Goal: Task Accomplishment & Management: Use online tool/utility

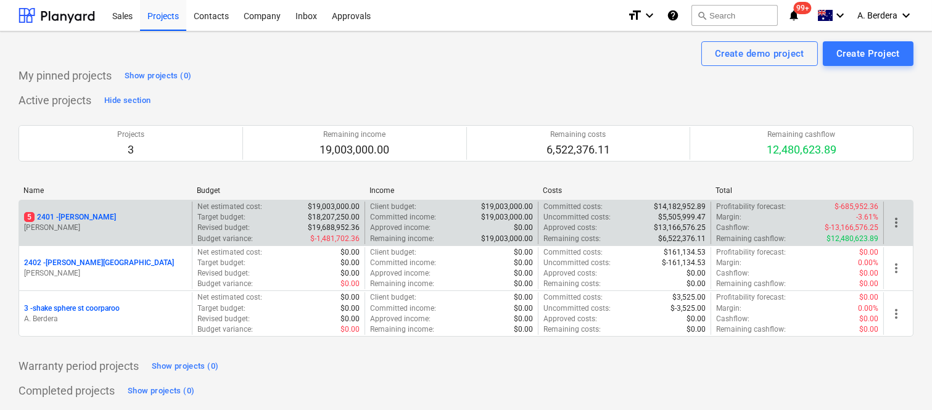
click at [131, 219] on div "5 2401 - Della Rosa" at bounding box center [105, 217] width 163 height 10
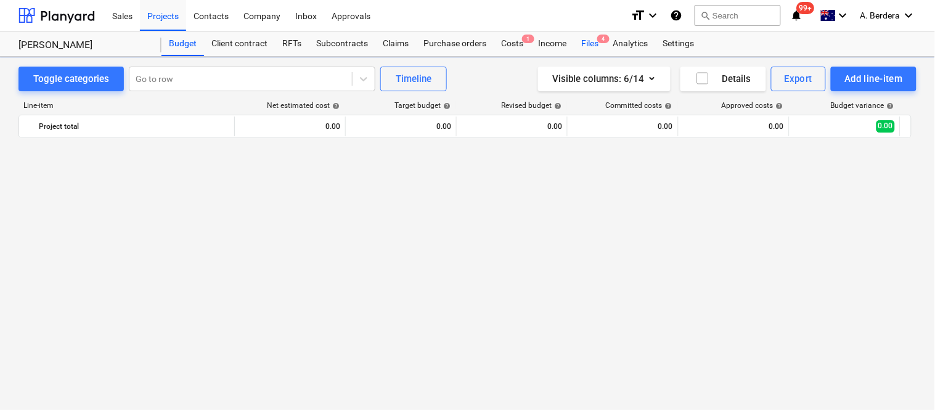
click at [596, 44] on div "Files 4" at bounding box center [590, 43] width 32 height 25
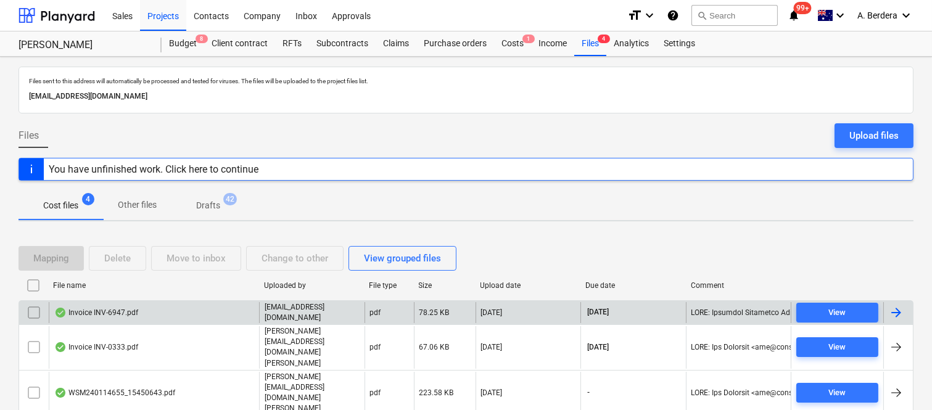
click at [174, 308] on div "Invoice INV-6947.pdf" at bounding box center [154, 312] width 210 height 21
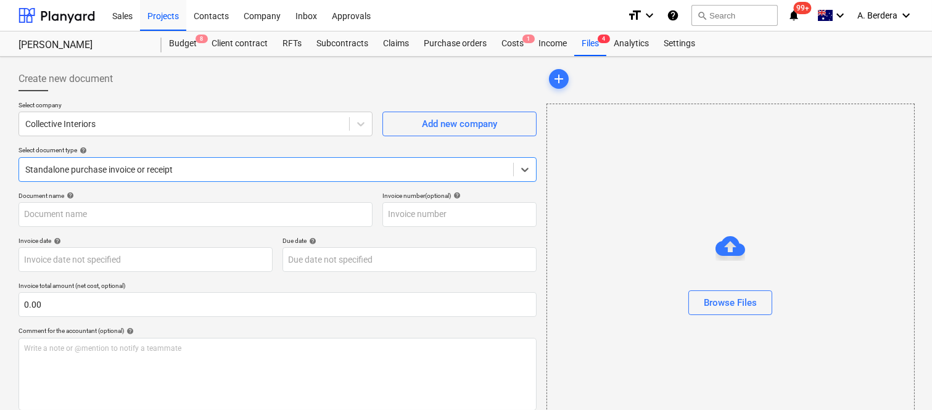
type input "INV-6947"
type input "[DATE]"
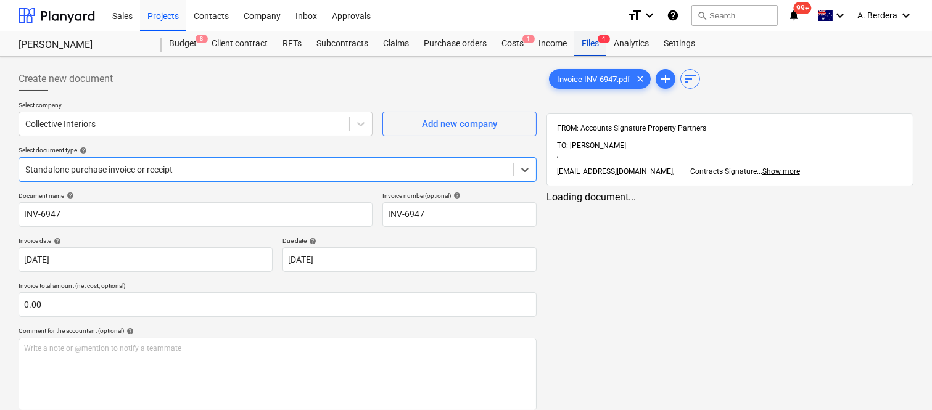
click at [593, 46] on div "Files 4" at bounding box center [590, 43] width 32 height 25
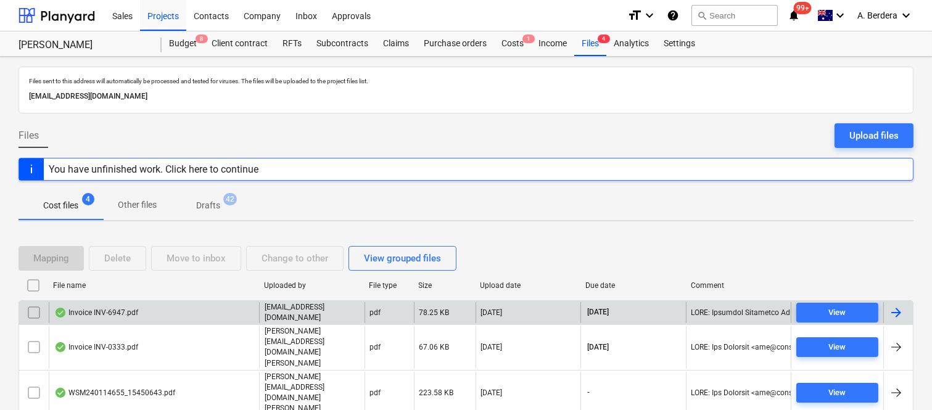
scroll to position [27, 0]
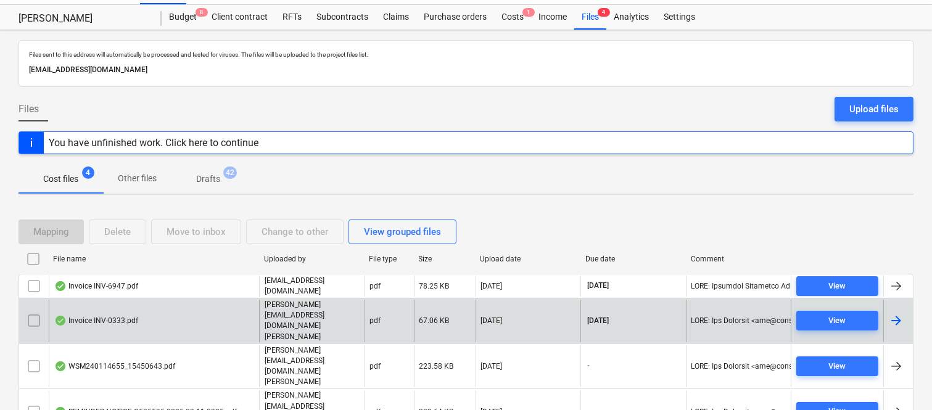
click at [216, 303] on div "Invoice INV-0333.pdf" at bounding box center [154, 321] width 210 height 43
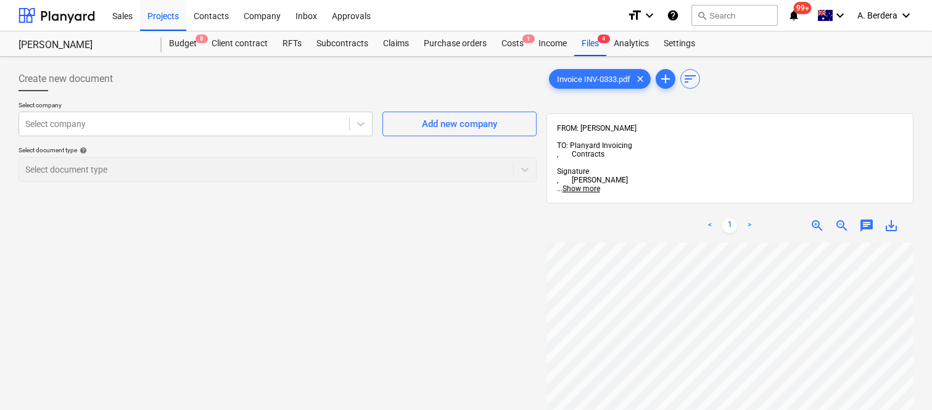
scroll to position [0, 97]
click at [257, 128] on div at bounding box center [184, 124] width 318 height 12
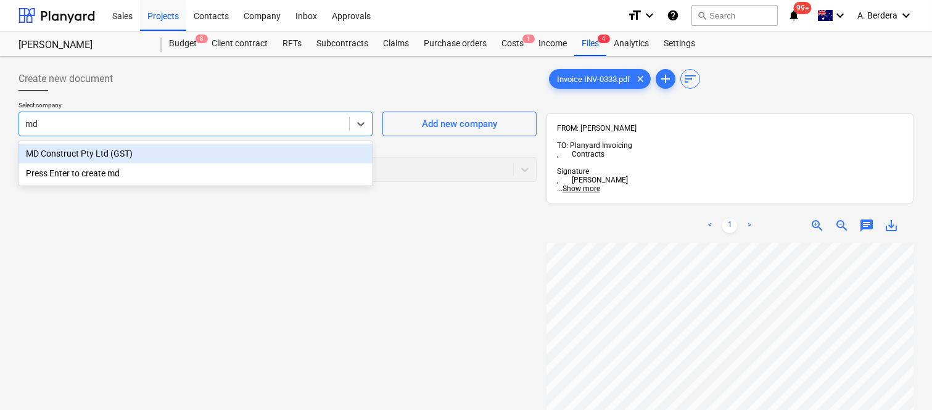
type input "md"
click at [173, 146] on div "MD Construct Pty Ltd (GST)" at bounding box center [195, 154] width 354 height 20
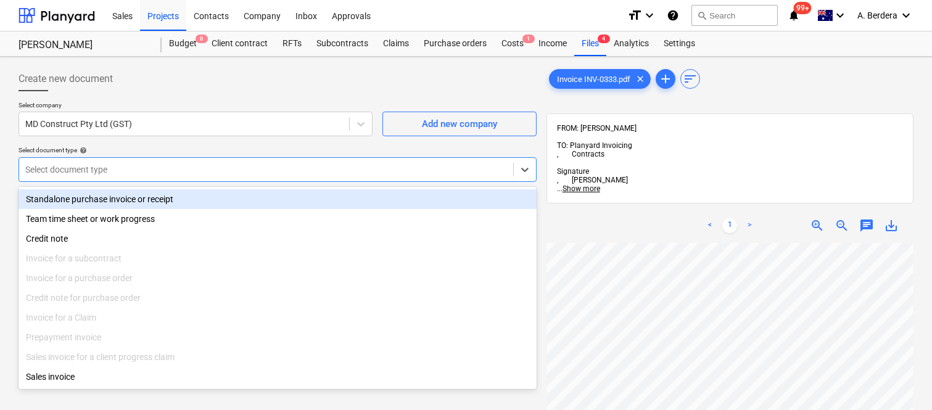
click at [182, 168] on div at bounding box center [266, 169] width 482 height 12
click at [189, 192] on div "Standalone purchase invoice or receipt" at bounding box center [277, 199] width 518 height 20
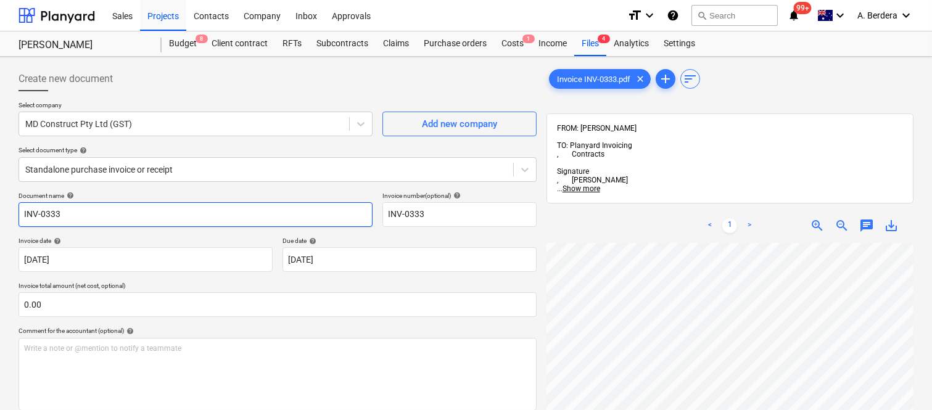
click at [21, 212] on input "INV-0333" at bounding box center [195, 214] width 354 height 25
click at [37, 213] on input "MDCONSTRUCT INV-0333" at bounding box center [195, 214] width 354 height 25
click at [164, 211] on input "MD CONSTRUCT INV-0333" at bounding box center [195, 214] width 354 height 25
type input "MD CONSTRUCT INV-0333"
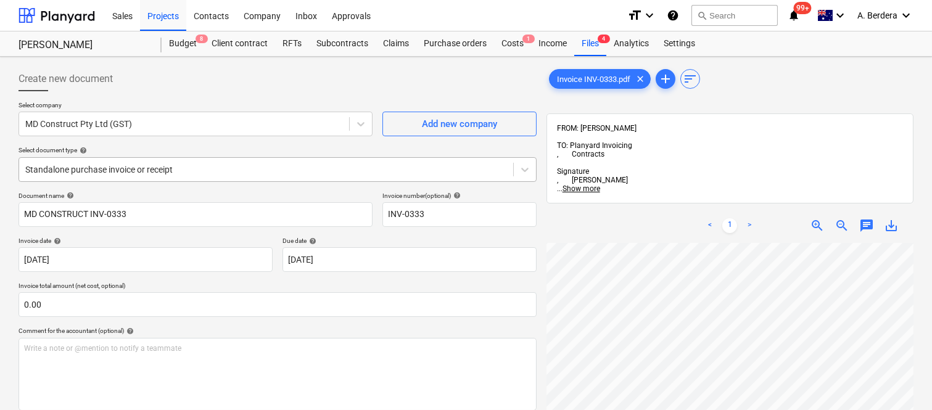
click at [199, 163] on div at bounding box center [266, 169] width 482 height 12
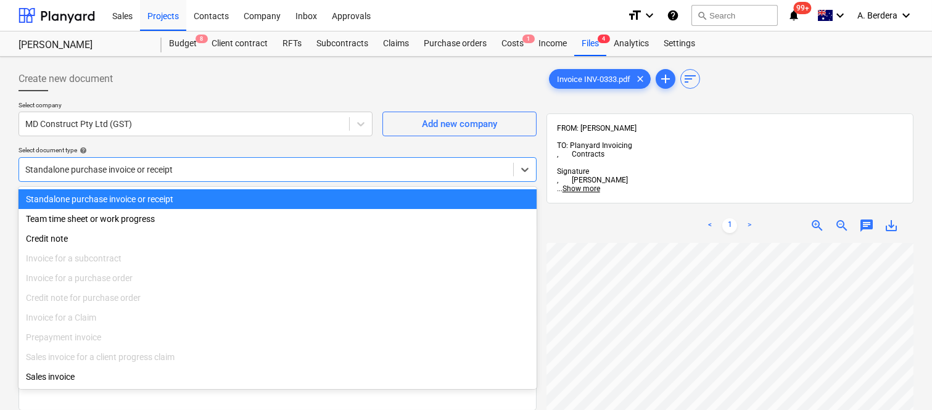
click at [211, 195] on div "Standalone purchase invoice or receipt" at bounding box center [277, 199] width 518 height 20
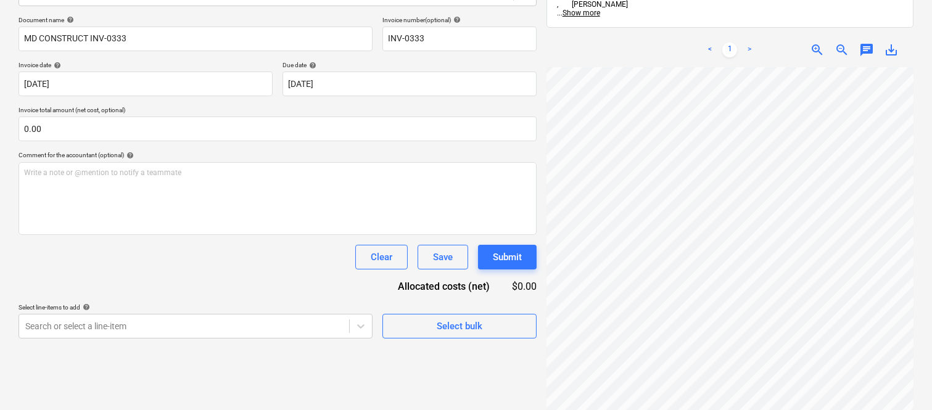
scroll to position [186, 97]
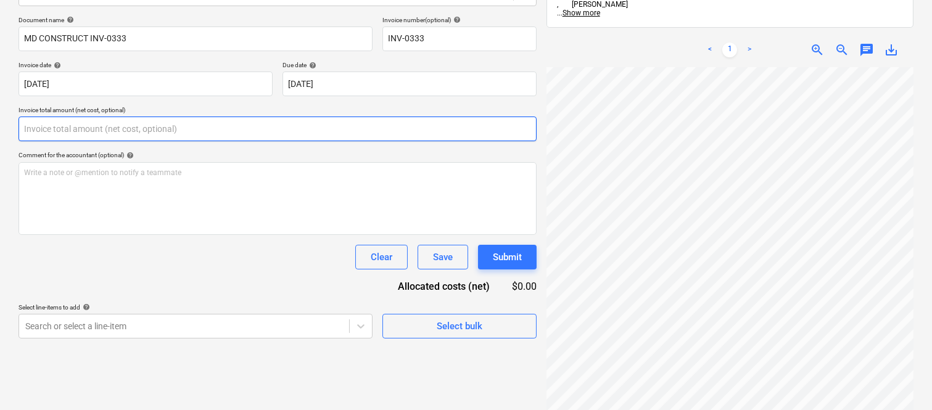
click at [179, 123] on input "text" at bounding box center [277, 129] width 518 height 25
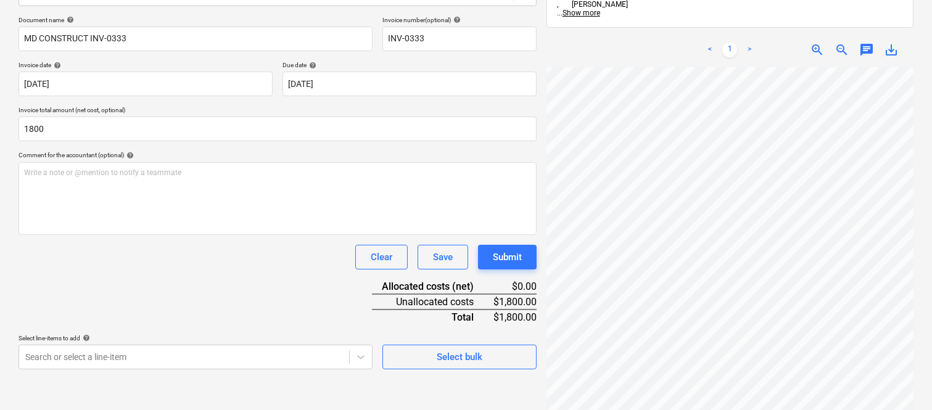
type input "1,800.00"
click at [150, 260] on div "Clear Save Submit" at bounding box center [277, 257] width 518 height 25
click at [167, 234] on body "Sales Projects Contacts Company Inbox Approvals format_size keyboard_arrow_down…" at bounding box center [466, 29] width 932 height 410
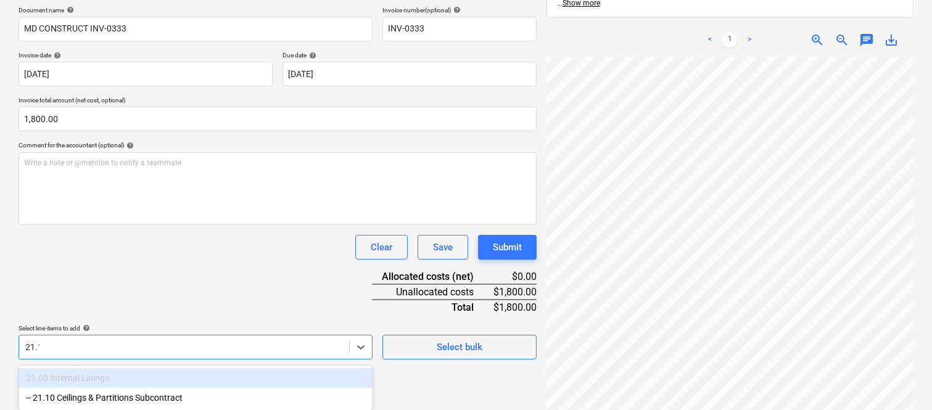
scroll to position [176, 0]
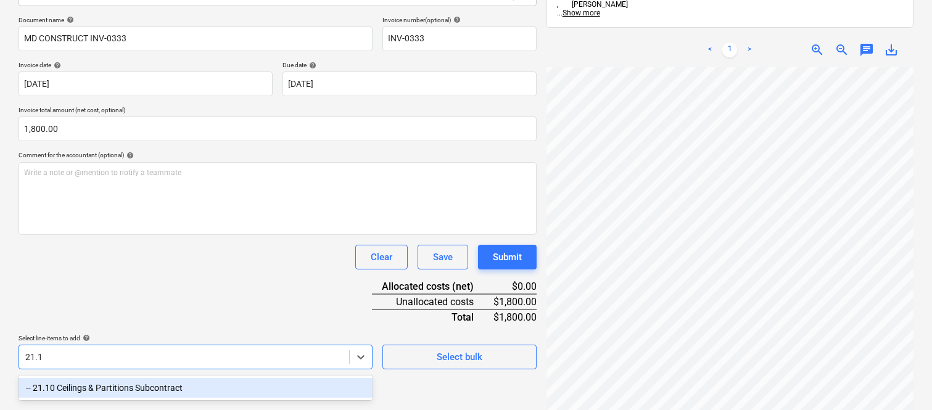
type input "21.10"
drag, startPoint x: 173, startPoint y: 387, endPoint x: 157, endPoint y: 273, distance: 114.5
click at [173, 385] on div "-- 21.10 Ceilings & Partitions Subcontract" at bounding box center [195, 388] width 354 height 20
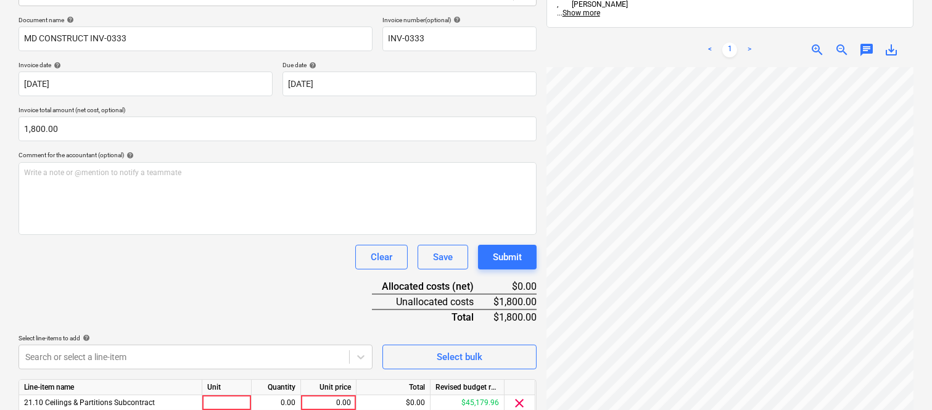
click at [157, 273] on div "Document name help MD CONSTRUCT INV-0333 Invoice number (optional) help INV-033…" at bounding box center [277, 233] width 518 height 435
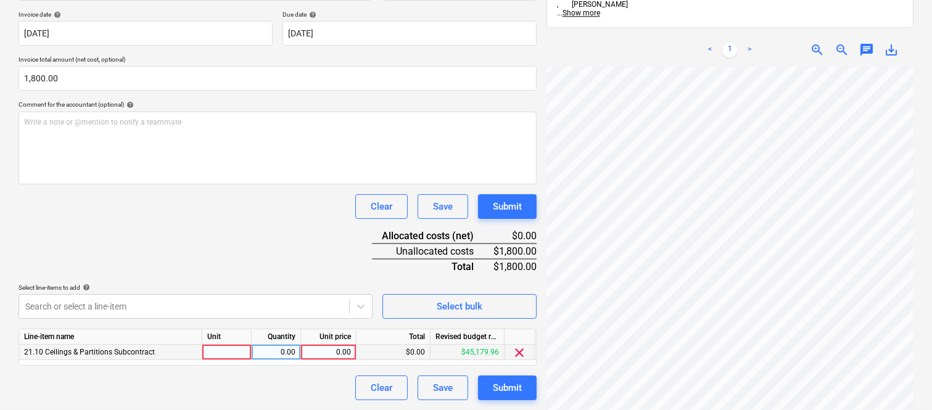
click at [231, 350] on div at bounding box center [226, 352] width 49 height 15
type input "INVOICE"
click at [276, 352] on div "0.00" at bounding box center [275, 352] width 39 height 15
type input "1"
click at [327, 350] on div "0.00" at bounding box center [328, 352] width 45 height 15
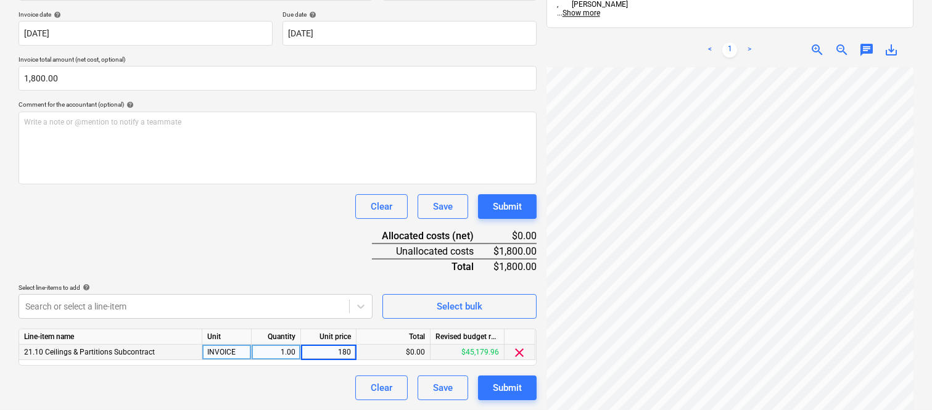
type input "1800"
click at [248, 250] on div "Document name help MD CONSTRUCT INV-0333 Invoice number (optional) help INV-033…" at bounding box center [277, 182] width 518 height 435
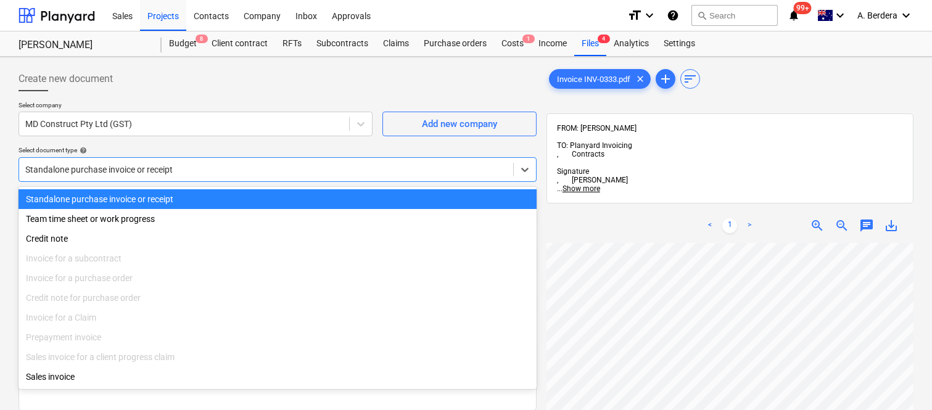
click at [216, 166] on div at bounding box center [266, 169] width 482 height 12
click at [229, 193] on div "Standalone purchase invoice or receipt" at bounding box center [277, 199] width 518 height 20
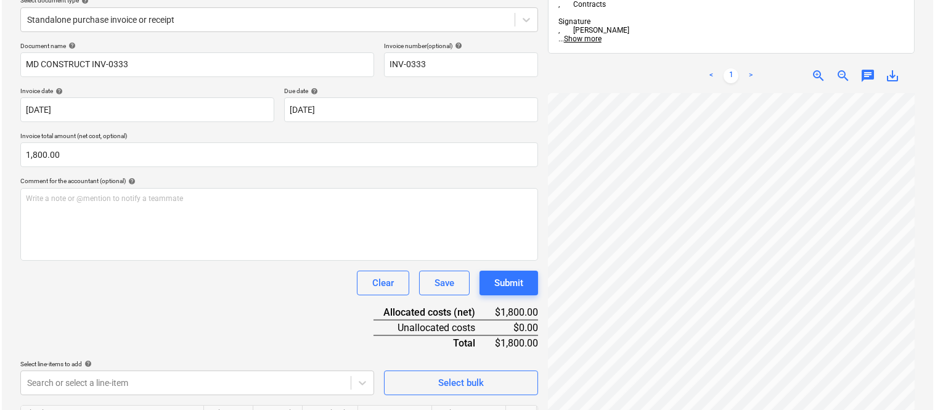
scroll to position [226, 0]
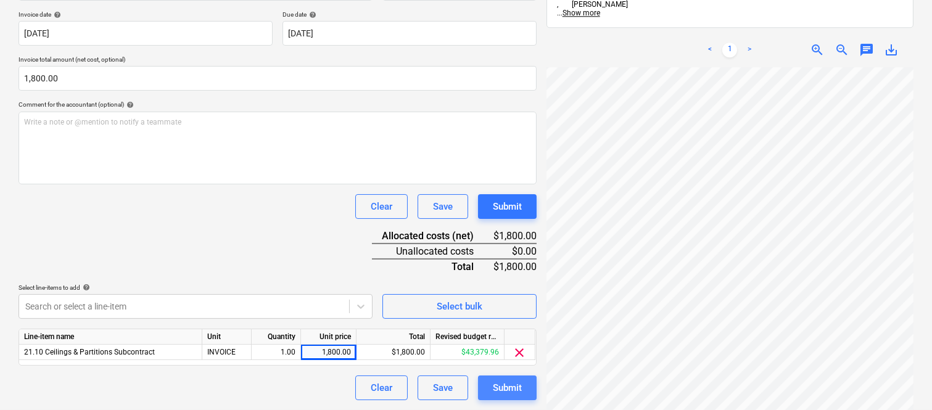
click at [506, 387] on div "Submit" at bounding box center [507, 388] width 29 height 16
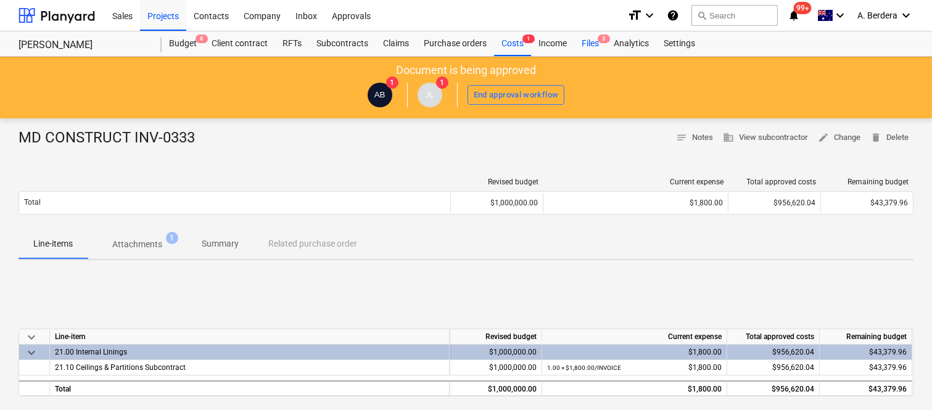
click at [593, 42] on div "Files 3" at bounding box center [590, 43] width 32 height 25
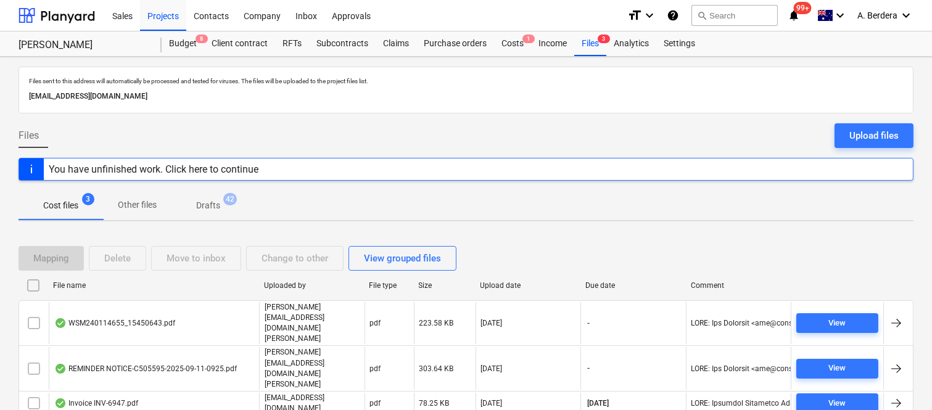
scroll to position [26, 0]
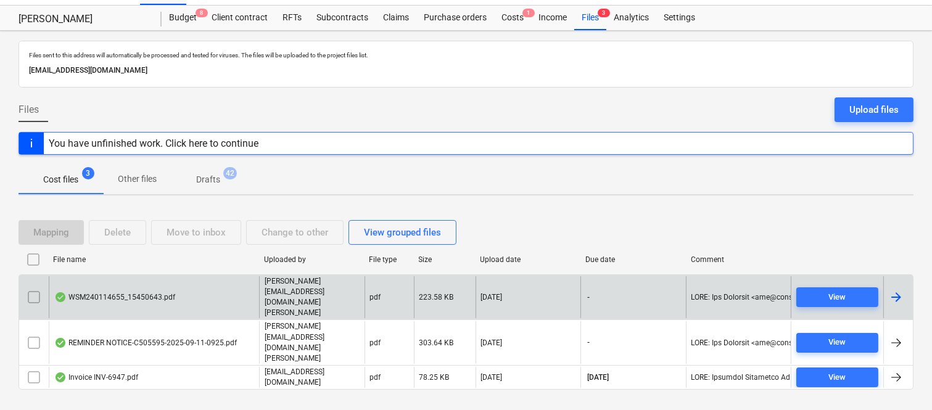
click at [192, 293] on div "WSM240114655_15450643.pdf" at bounding box center [154, 297] width 210 height 43
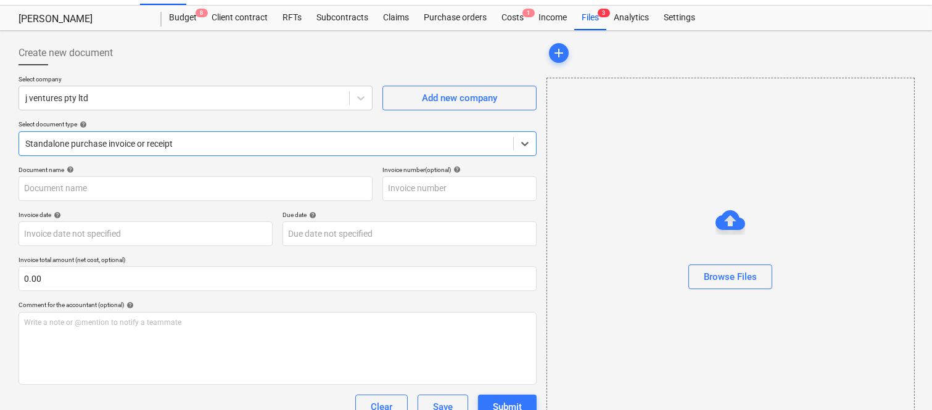
type input "WSM240114655"
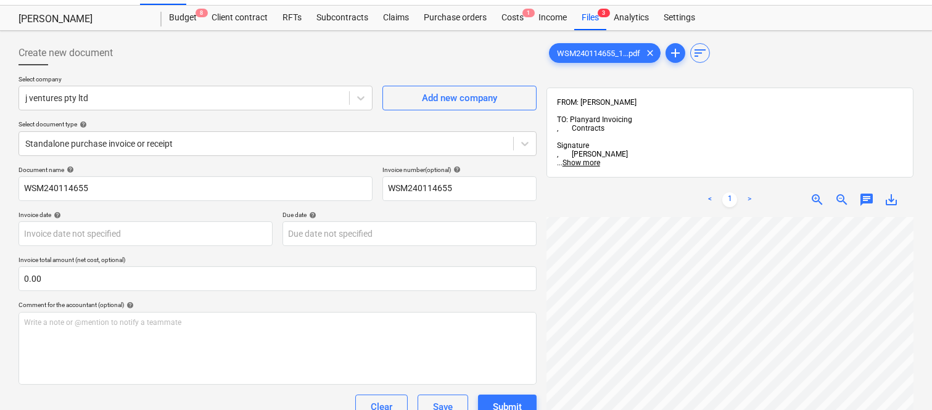
scroll to position [5, 14]
click at [233, 97] on div at bounding box center [184, 98] width 318 height 12
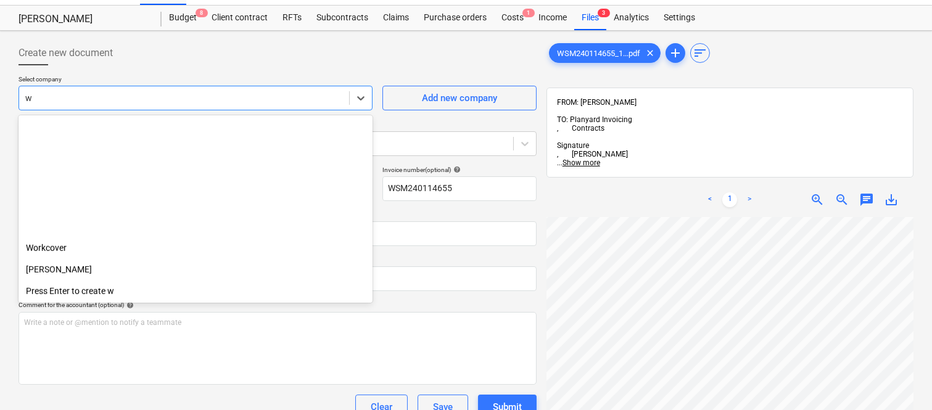
scroll to position [1628, 0]
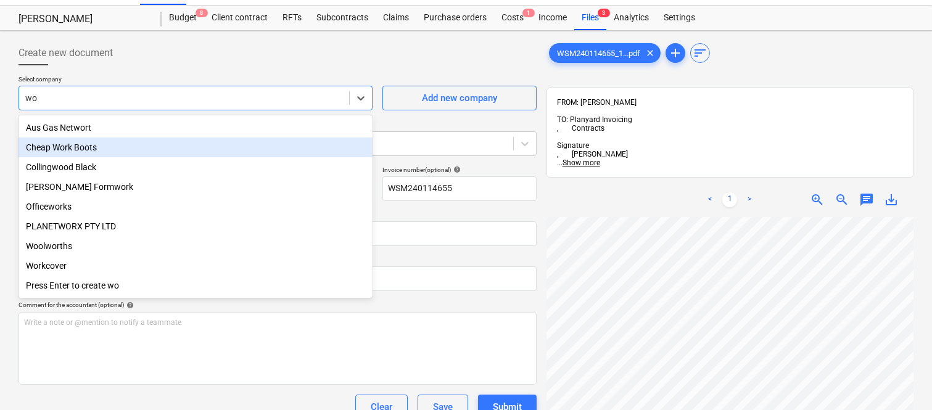
type input "w"
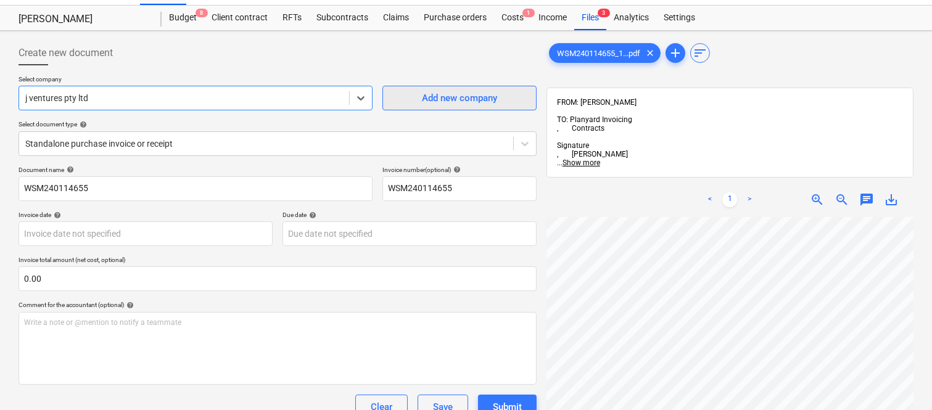
click at [429, 97] on div "Add new company" at bounding box center [459, 98] width 75 height 16
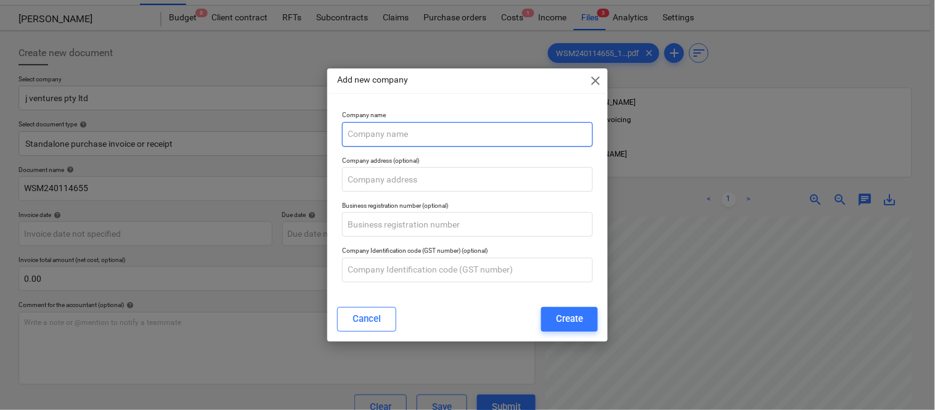
click at [404, 137] on input "text" at bounding box center [467, 134] width 251 height 25
paste input "WORKCOVER QUEENSLAND"
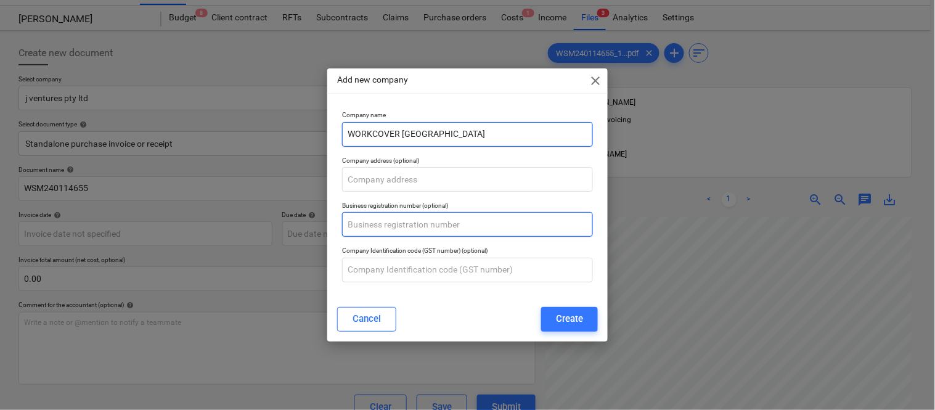
type input "WORKCOVER QUEENSLAND"
click at [372, 226] on input "text" at bounding box center [467, 224] width 251 height 25
paste input "40 577 162 756"
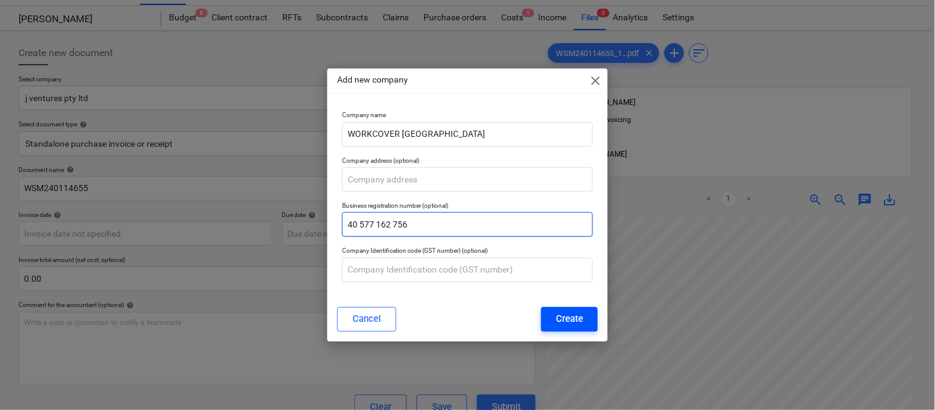
type input "40 577 162 756"
click at [567, 317] on div "Create" at bounding box center [569, 319] width 27 height 16
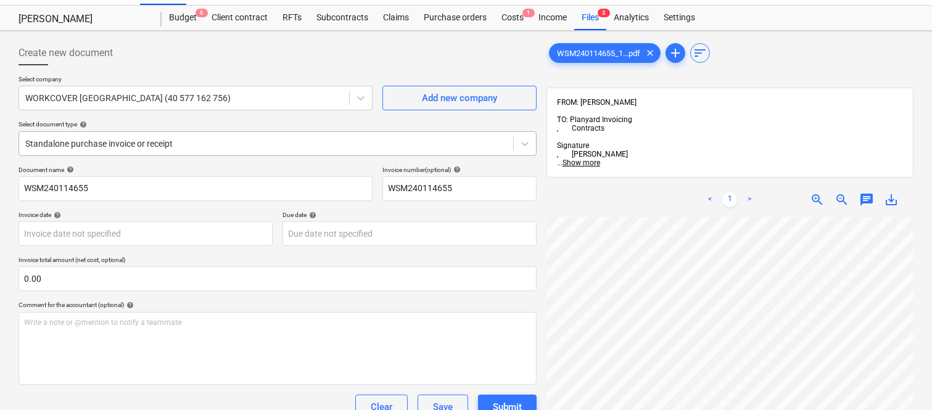
click at [232, 137] on div at bounding box center [266, 143] width 482 height 12
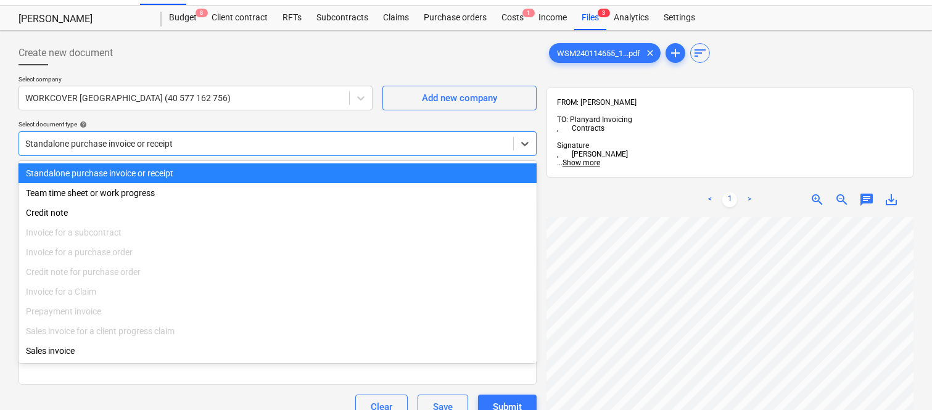
click at [243, 175] on div "Standalone purchase invoice or receipt" at bounding box center [277, 173] width 518 height 20
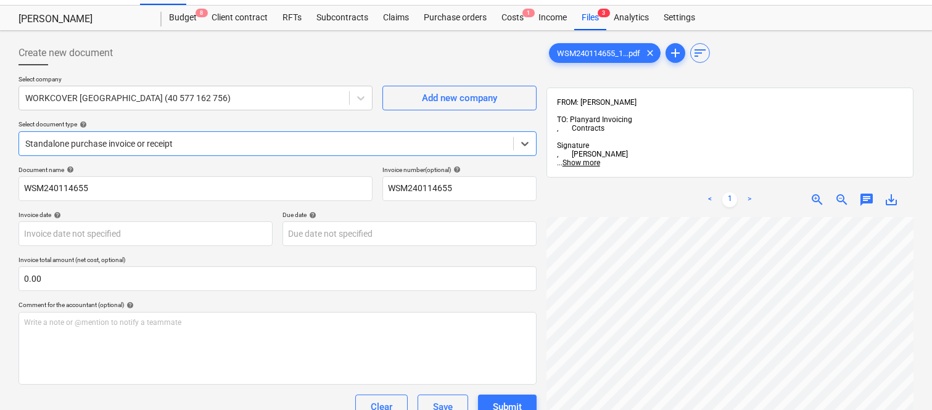
click at [208, 139] on div at bounding box center [266, 143] width 482 height 12
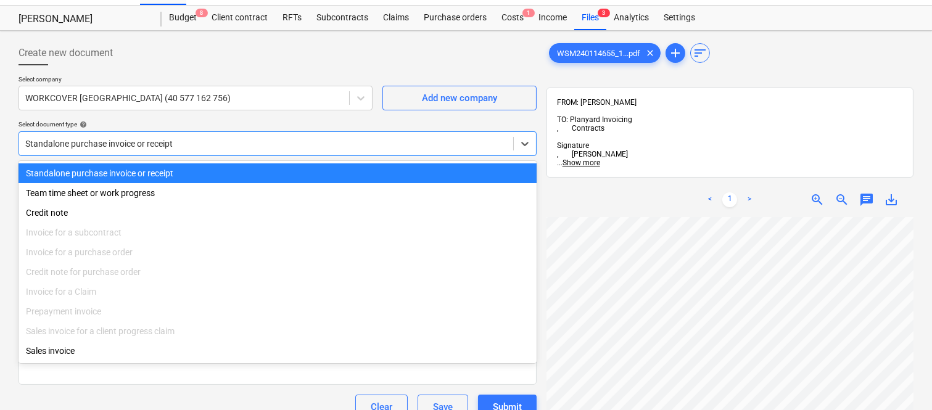
drag, startPoint x: 202, startPoint y: 171, endPoint x: 205, endPoint y: 165, distance: 6.9
click at [205, 169] on div "Standalone purchase invoice or receipt" at bounding box center [277, 173] width 518 height 20
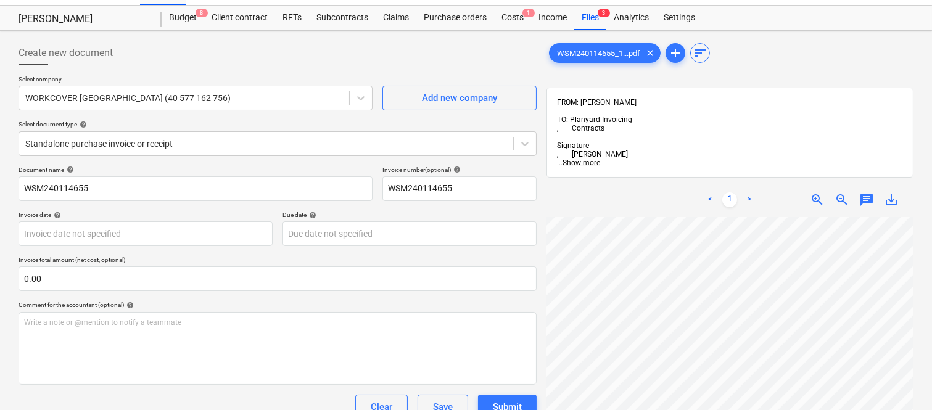
scroll to position [0, 97]
click at [168, 236] on body "Sales Projects Contacts Company Inbox Approvals format_size keyboard_arrow_down…" at bounding box center [466, 179] width 932 height 410
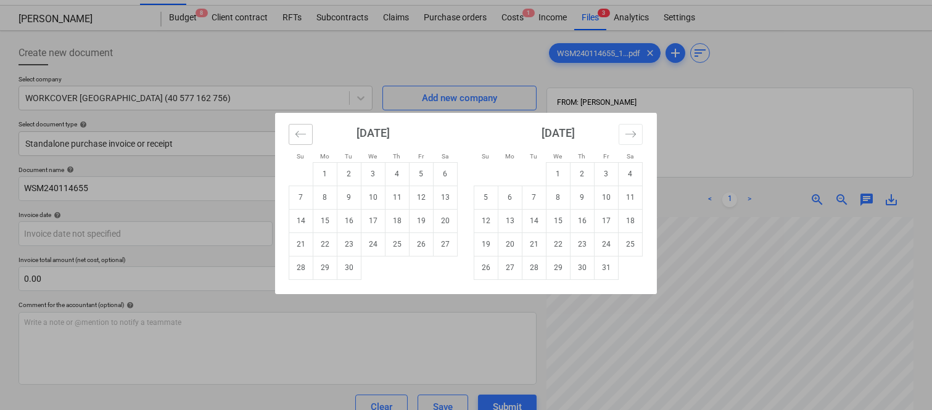
click at [300, 139] on icon "Move backward to switch to the previous month." at bounding box center [301, 134] width 12 height 12
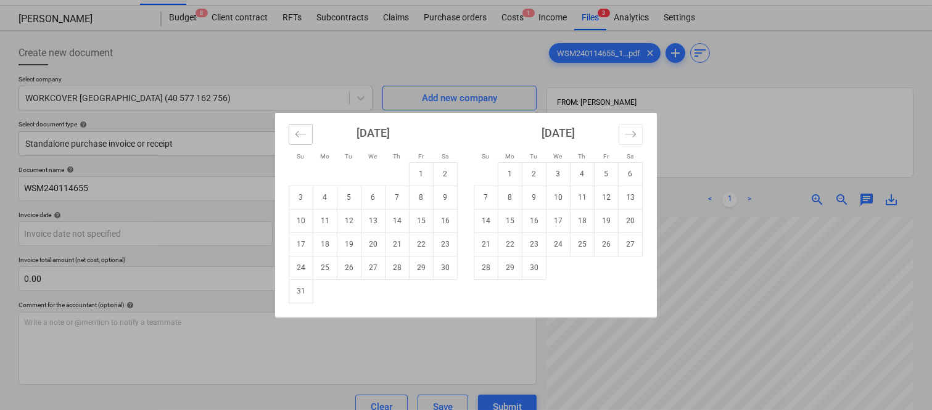
click at [300, 139] on icon "Move backward to switch to the previous month." at bounding box center [301, 134] width 12 height 12
click at [441, 216] on td "19" at bounding box center [445, 220] width 24 height 23
type input "19 Jul 2025"
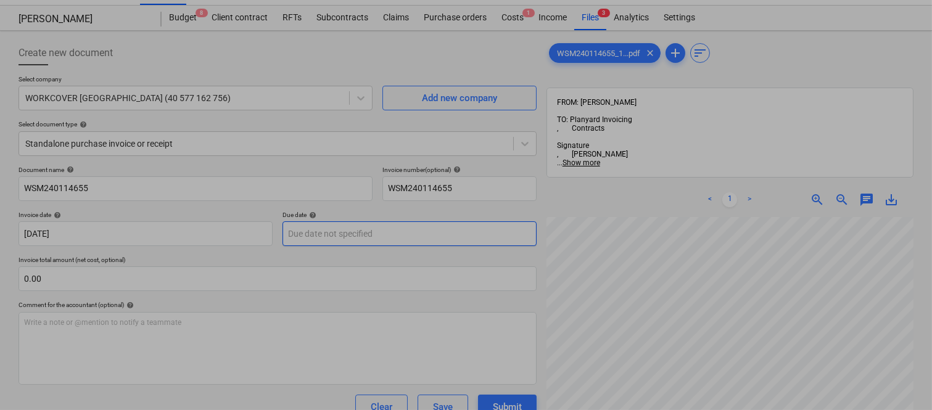
click at [420, 222] on body "Sales Projects Contacts Company Inbox Approvals format_size keyboard_arrow_down…" at bounding box center [466, 179] width 932 height 410
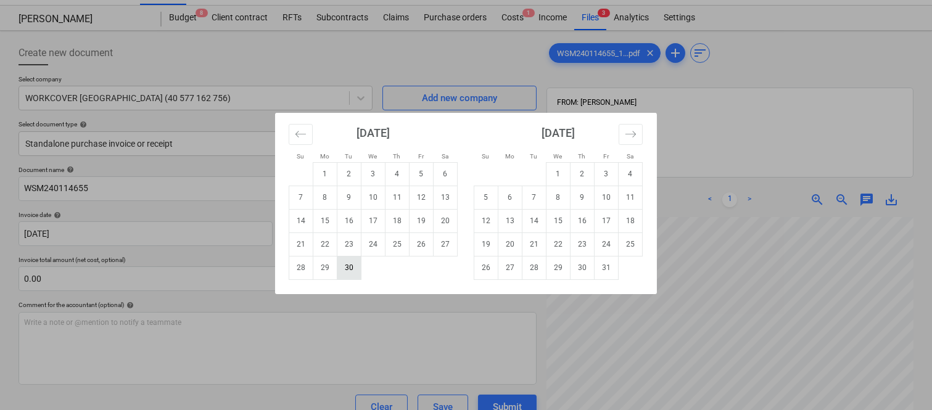
click at [350, 268] on td "30" at bounding box center [349, 267] width 24 height 23
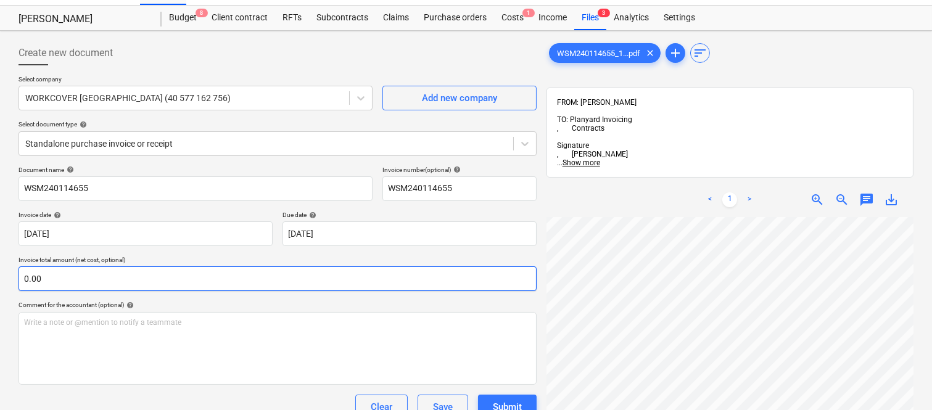
scroll to position [72, 72]
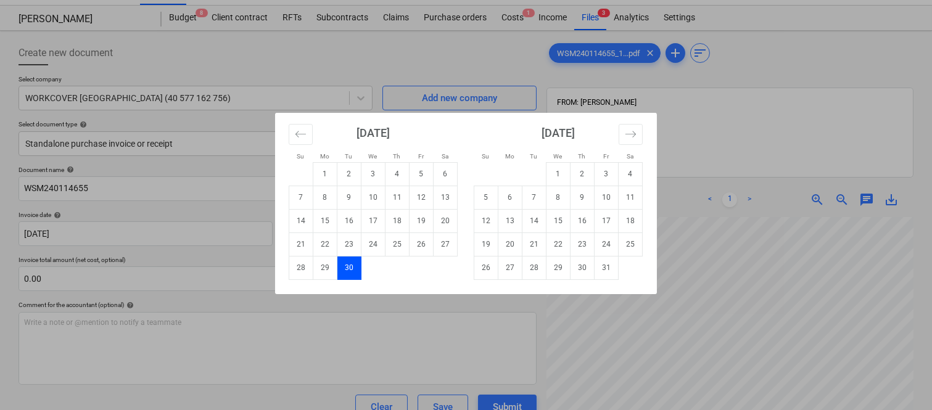
click at [399, 231] on body "Sales Projects Contacts Company Inbox Approvals format_size keyboard_arrow_down…" at bounding box center [466, 179] width 932 height 410
click at [345, 219] on td "16" at bounding box center [349, 220] width 24 height 23
type input "[DATE]"
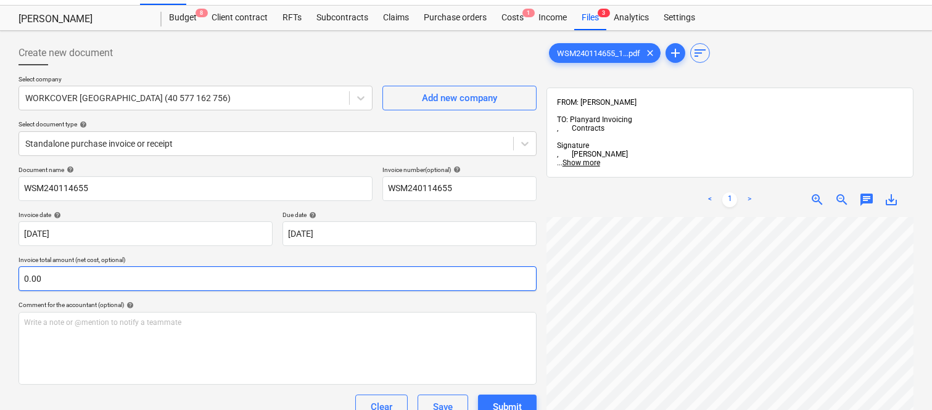
scroll to position [159, 97]
click at [62, 282] on input "0.00" at bounding box center [277, 278] width 518 height 25
paste input "12,349.95"
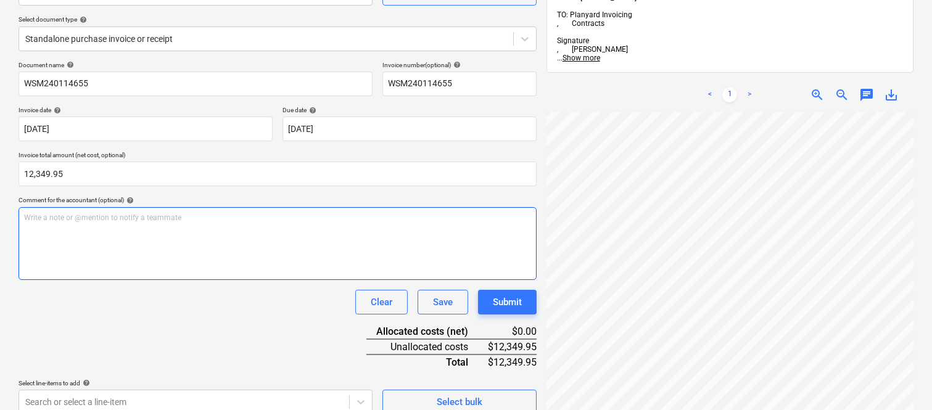
scroll to position [176, 0]
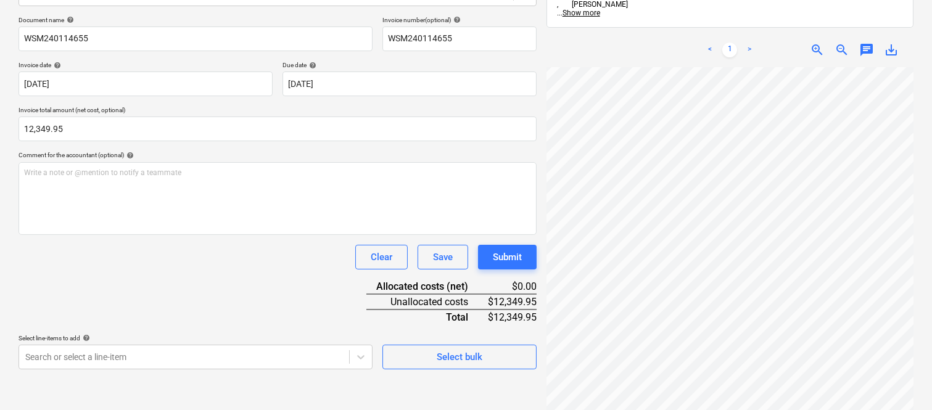
type input "12,349.95"
click at [226, 300] on div "Document name help WSM240114655 Invoice number (optional) help WSM240114655 Inv…" at bounding box center [277, 192] width 518 height 353
click at [179, 234] on body "Sales Projects Contacts Company Inbox Approvals format_size keyboard_arrow_down…" at bounding box center [466, 29] width 932 height 410
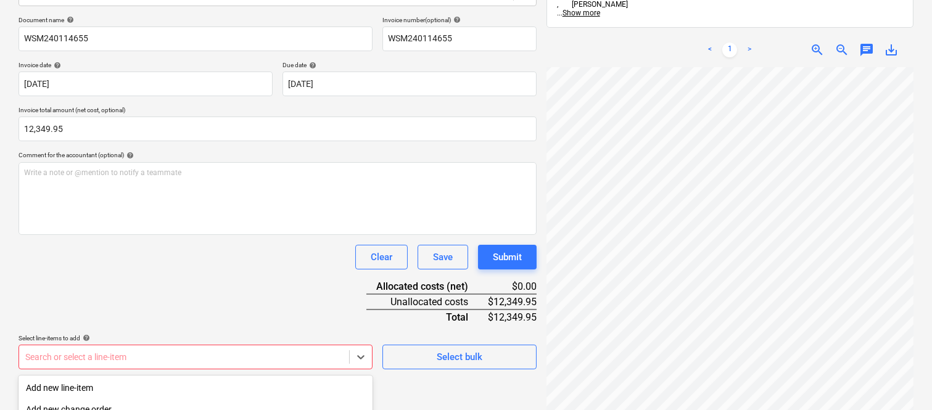
scroll to position [328, 0]
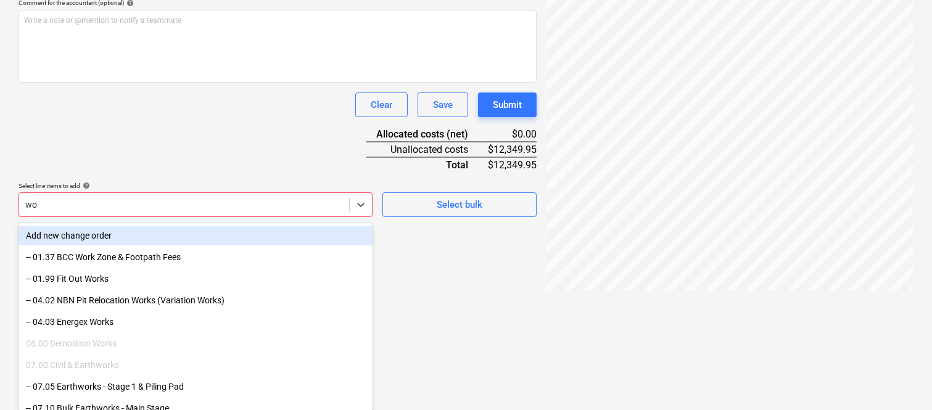
type input "w"
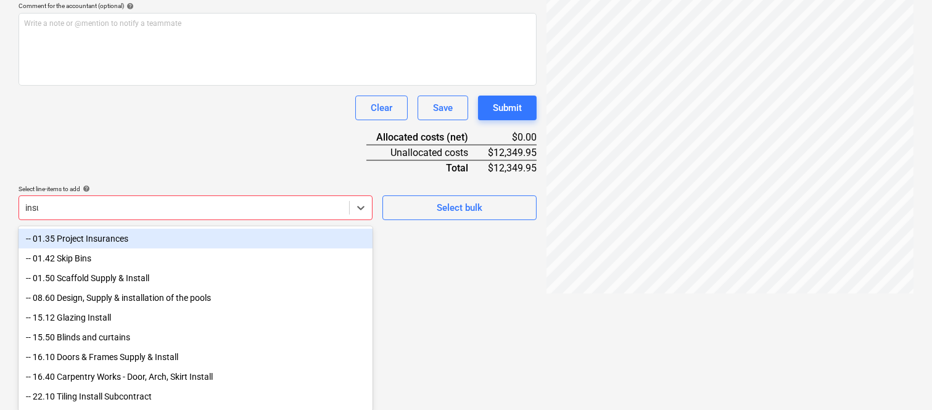
scroll to position [176, 0]
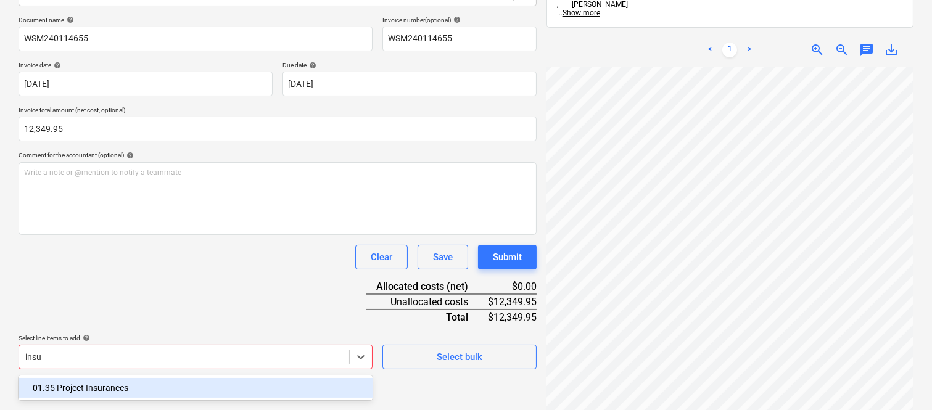
type input "ins"
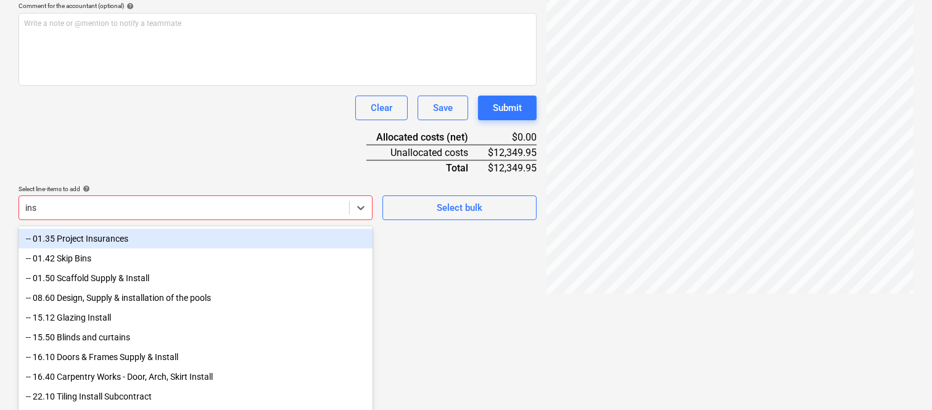
drag, startPoint x: 200, startPoint y: 241, endPoint x: 116, endPoint y: 139, distance: 132.7
click at [199, 241] on div "-- 01.35 Project Insurances" at bounding box center [195, 239] width 354 height 20
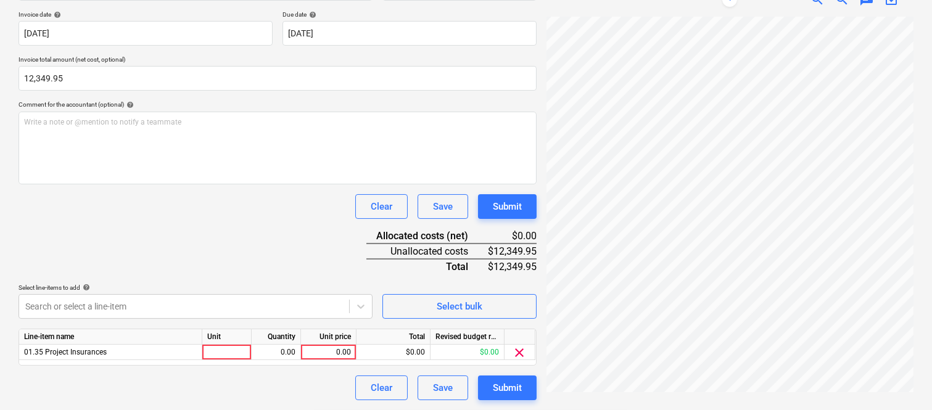
scroll to position [226, 0]
click at [87, 89] on div "Document name help WSM240114655 Invoice number (optional) help WSM240114655 Inv…" at bounding box center [277, 182] width 518 height 435
click at [223, 353] on div at bounding box center [226, 352] width 49 height 15
type input "invoice"
click at [289, 348] on div "0.00" at bounding box center [275, 352] width 39 height 15
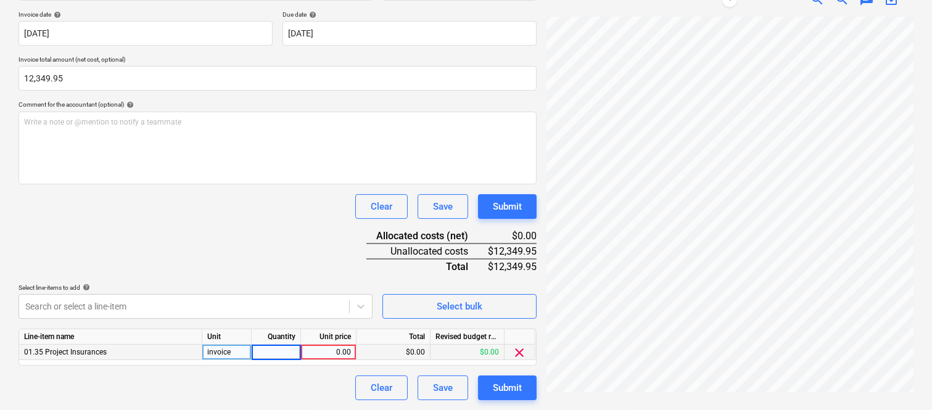
type input "1"
click at [339, 354] on div "0.00" at bounding box center [328, 352] width 45 height 15
type input "12,349.95"
click at [285, 238] on div "Document name help WSM240114655 Invoice number (optional) help WSM240114655 Inv…" at bounding box center [277, 182] width 518 height 435
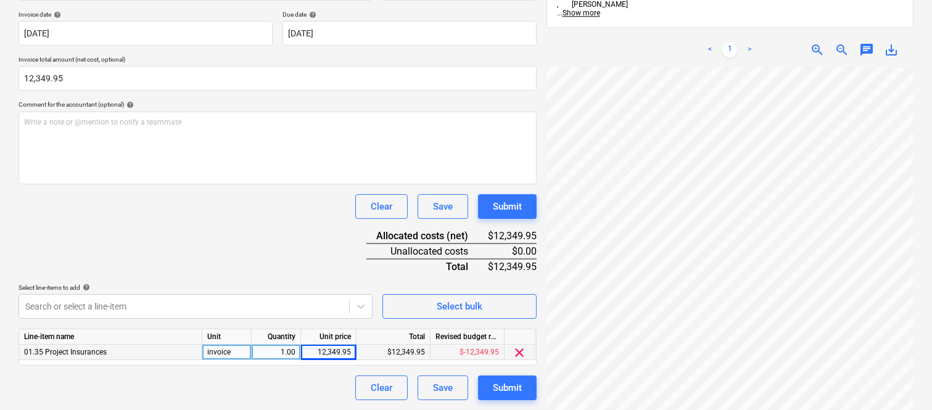
scroll to position [0, 0]
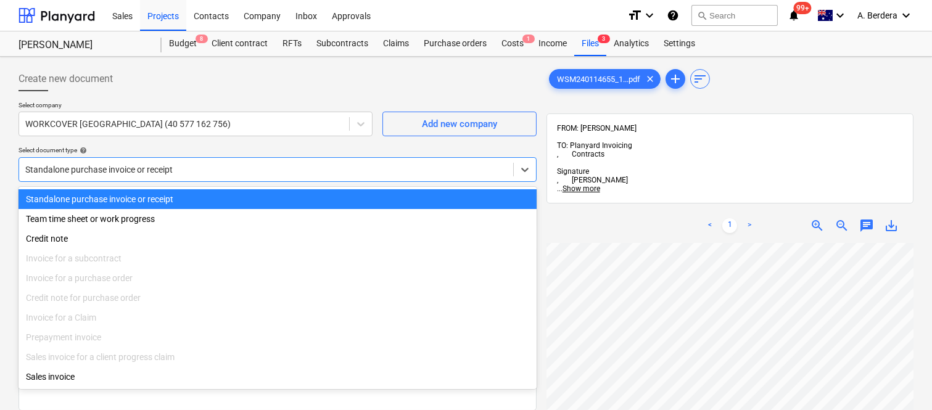
click at [244, 165] on div at bounding box center [266, 169] width 482 height 12
click at [256, 197] on div "Standalone purchase invoice or receipt" at bounding box center [277, 199] width 518 height 20
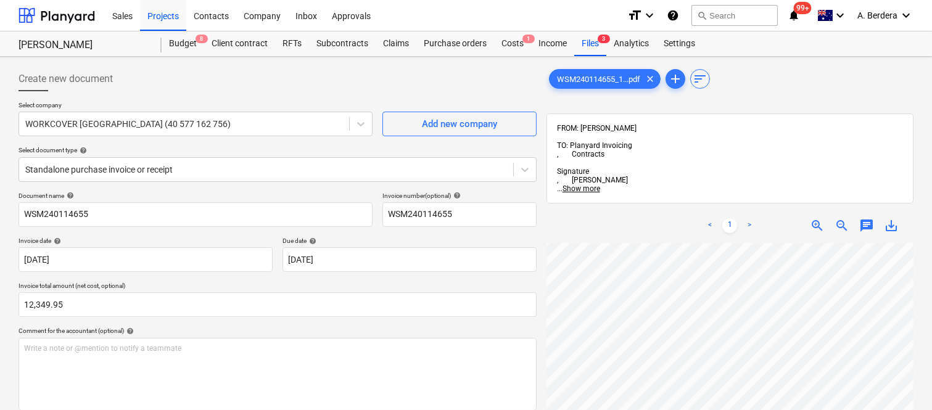
scroll to position [2, 97]
click at [572, 409] on html "Sales Projects Contacts Company Inbox Approvals format_size keyboard_arrow_down…" at bounding box center [466, 205] width 932 height 410
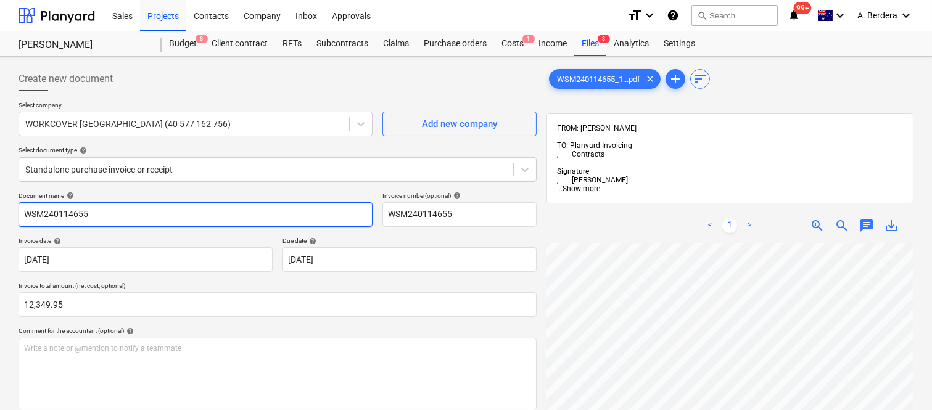
click at [21, 211] on input "WSM240114655" at bounding box center [195, 214] width 354 height 25
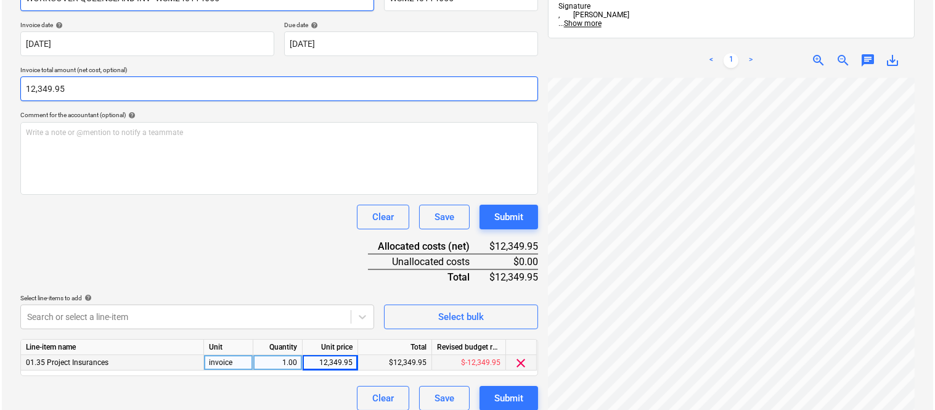
scroll to position [226, 0]
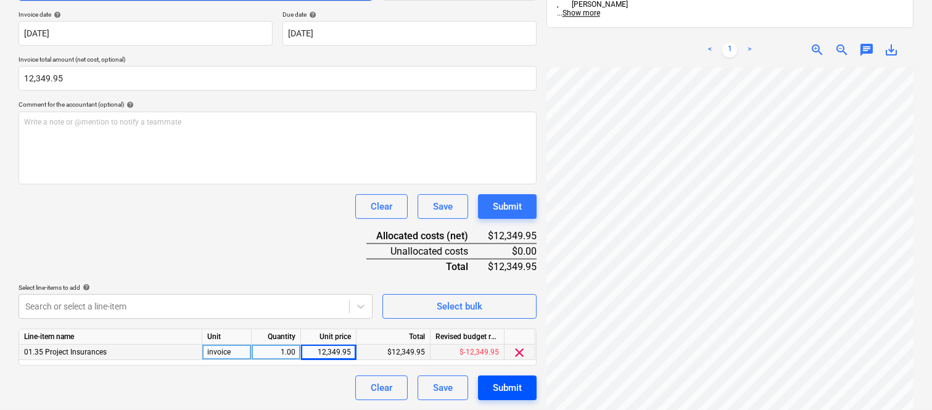
type input "WORKCOVER QUEENSLAND INV- WSM240114655"
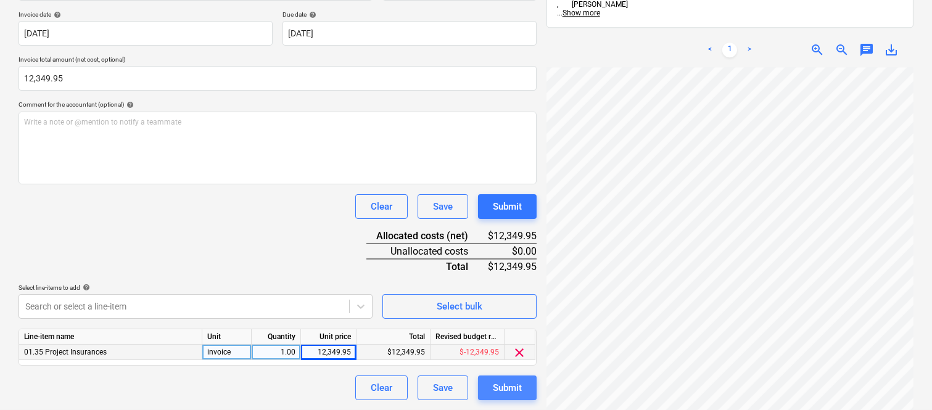
click at [490, 390] on button "Submit" at bounding box center [507, 387] width 59 height 25
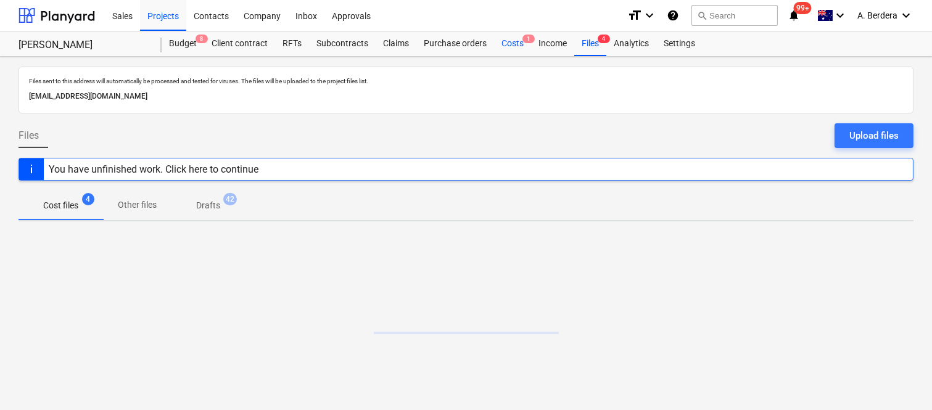
click at [519, 43] on div "Costs 1" at bounding box center [512, 43] width 37 height 25
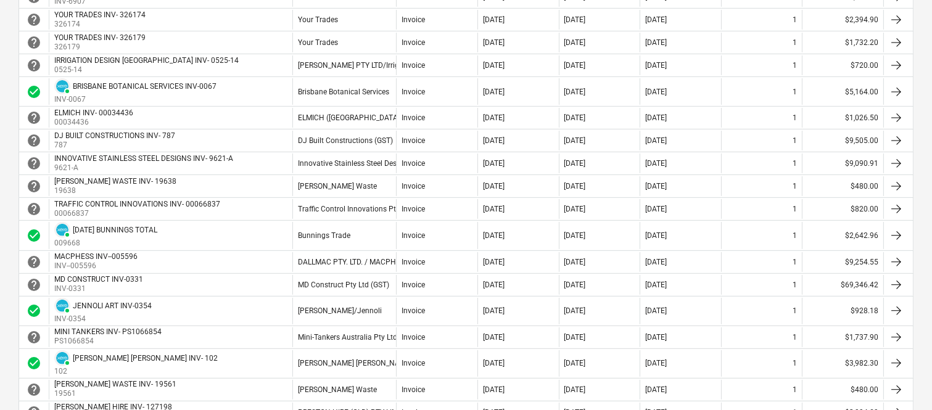
scroll to position [904, 0]
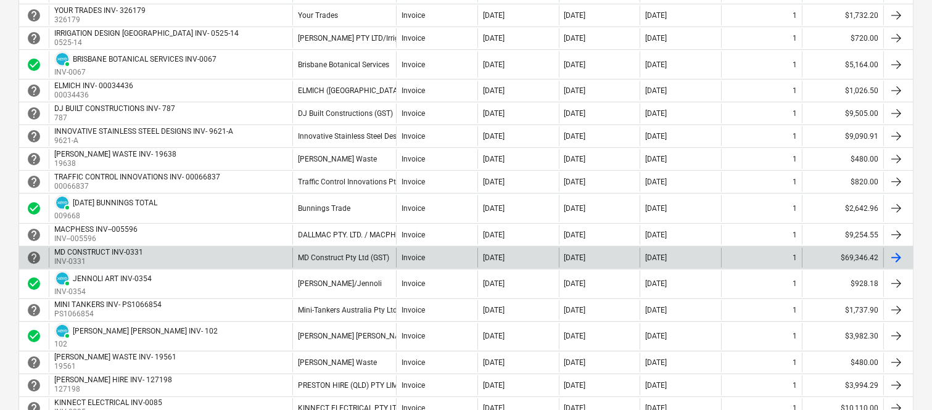
click at [282, 261] on div "MD CONSTRUCT INV-0331 INV-0331" at bounding box center [171, 258] width 244 height 20
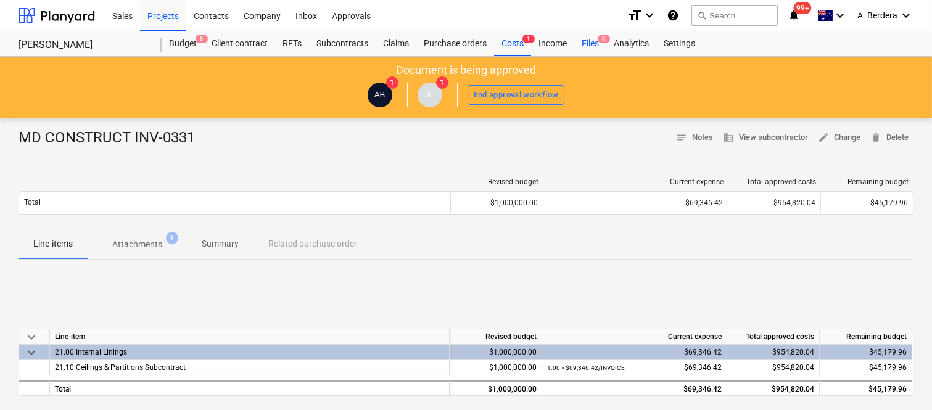
click at [601, 41] on span "3" at bounding box center [603, 39] width 12 height 9
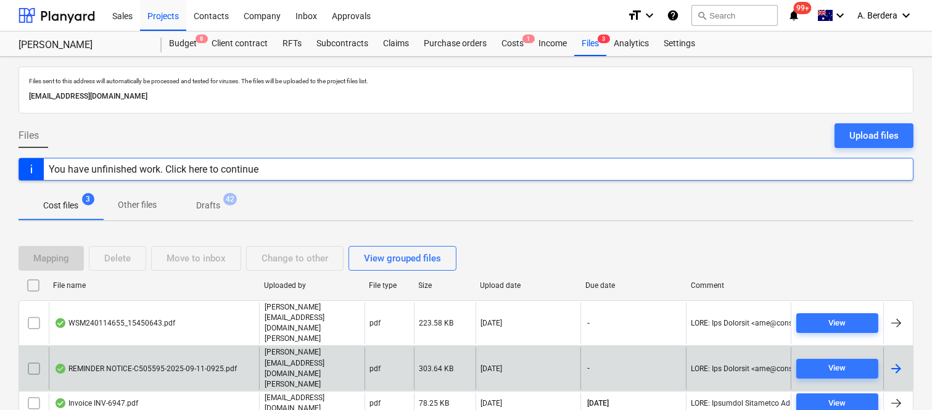
click at [183, 364] on div "REMINDER NOTICE-C505595-2025-09-11-0925.pdf" at bounding box center [145, 369] width 183 height 10
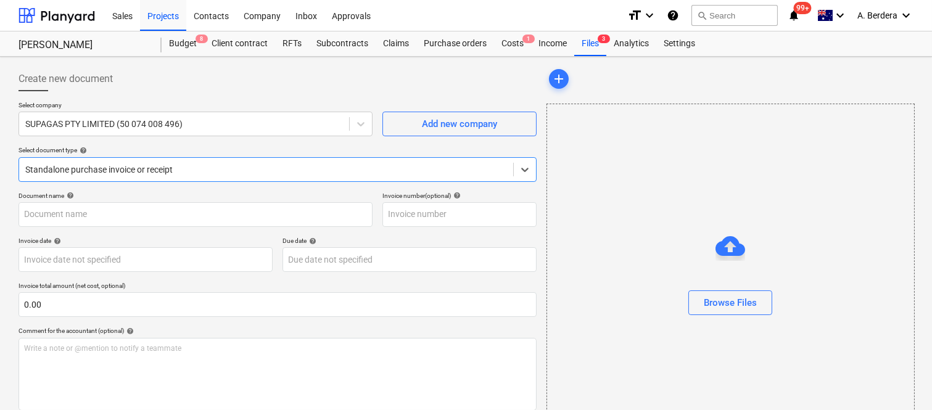
type input "C505595"
